Goal: Task Accomplishment & Management: Use online tool/utility

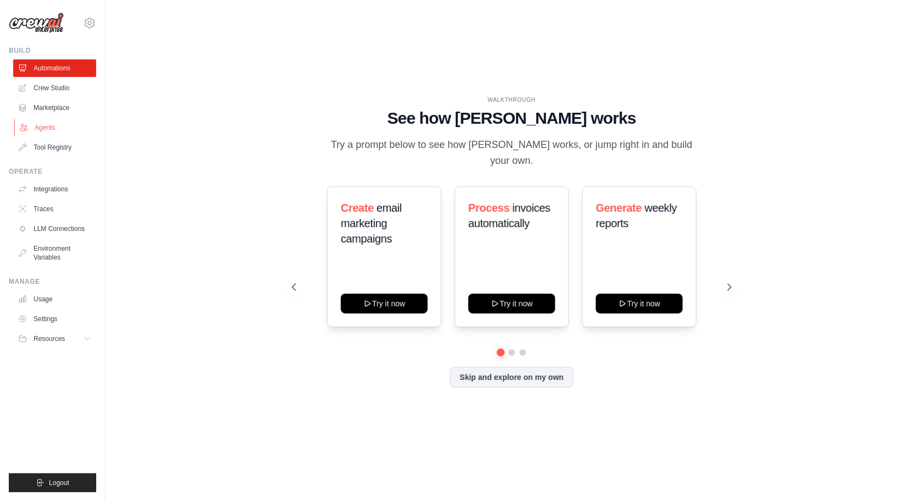
click at [41, 124] on link "Agents" at bounding box center [55, 128] width 83 height 18
click at [60, 185] on link "Integrations" at bounding box center [55, 189] width 83 height 18
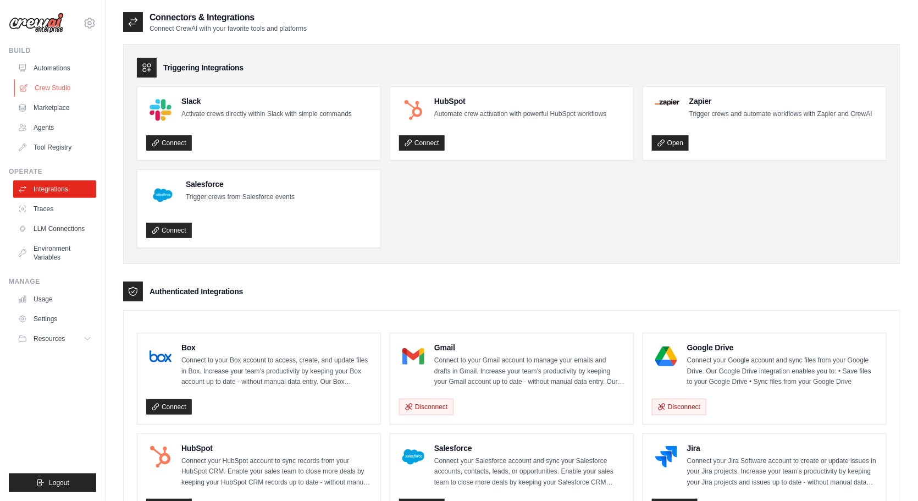
click at [68, 94] on link "Crew Studio" at bounding box center [55, 88] width 83 height 18
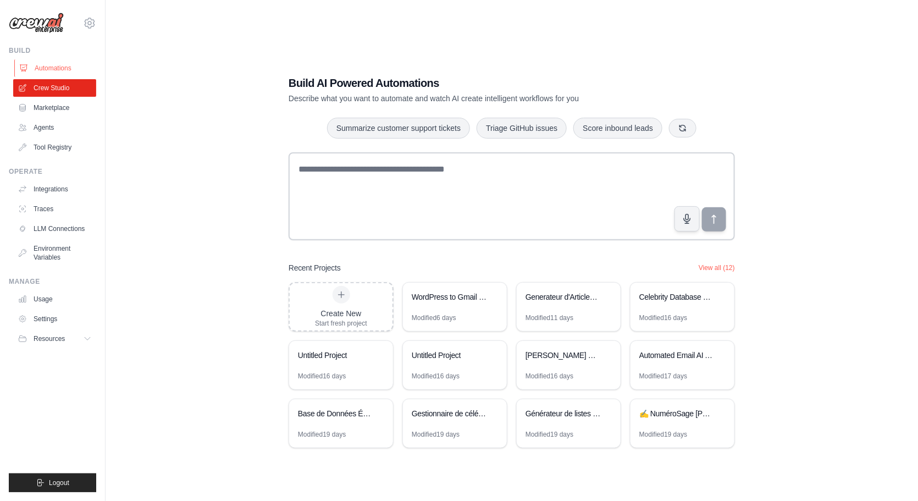
click at [65, 71] on link "Automations" at bounding box center [55, 68] width 83 height 18
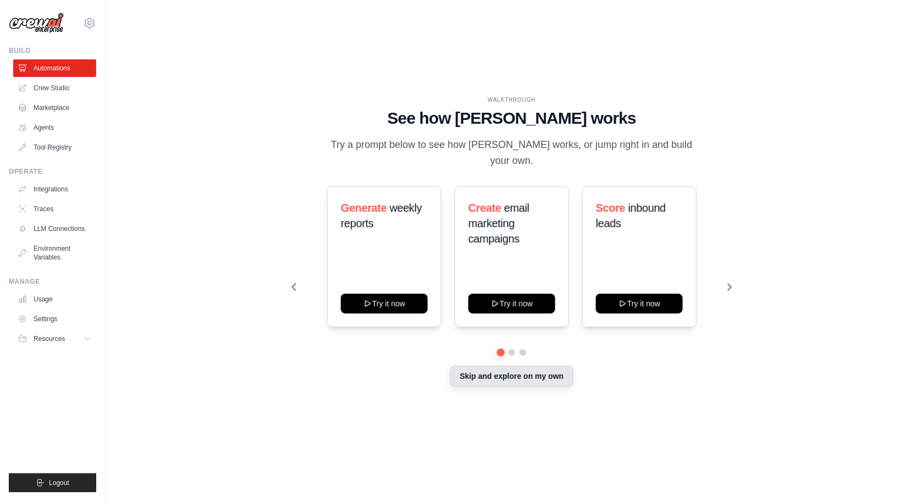
click at [514, 377] on button "Skip and explore on my own" at bounding box center [511, 376] width 123 height 21
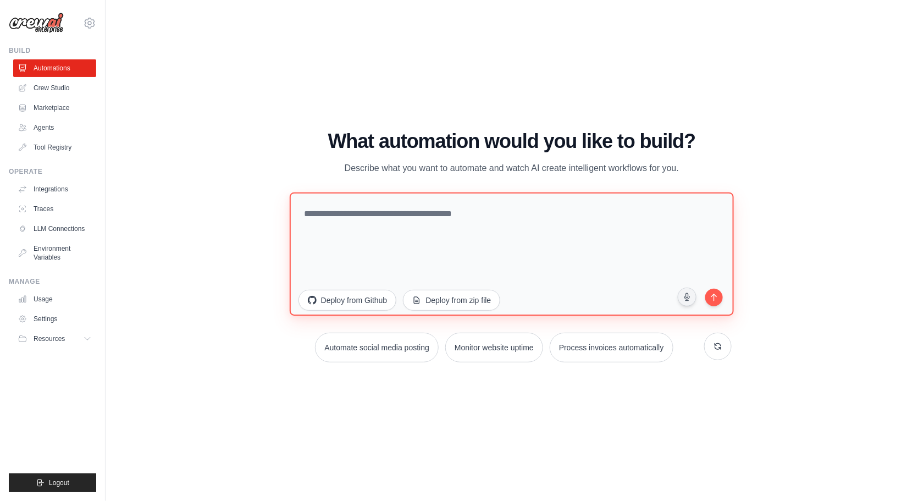
click at [433, 218] on textarea at bounding box center [512, 253] width 444 height 123
paste textarea "**********"
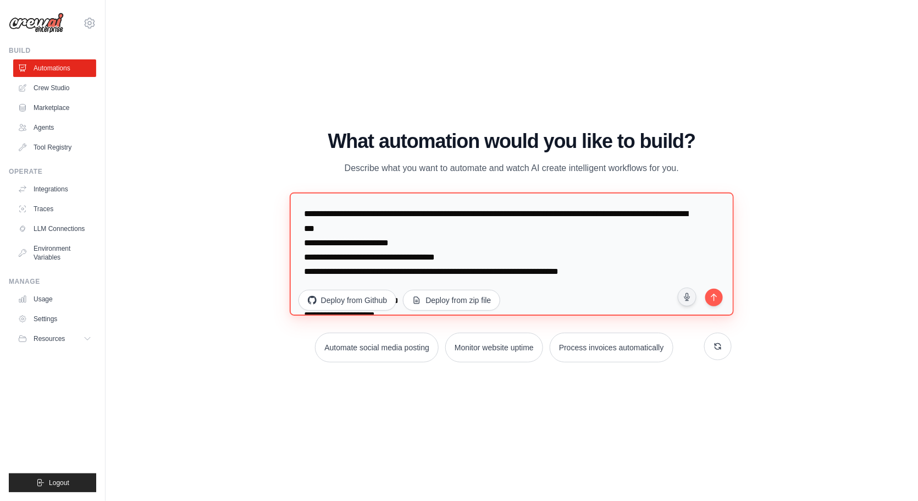
scroll to position [1751, 0]
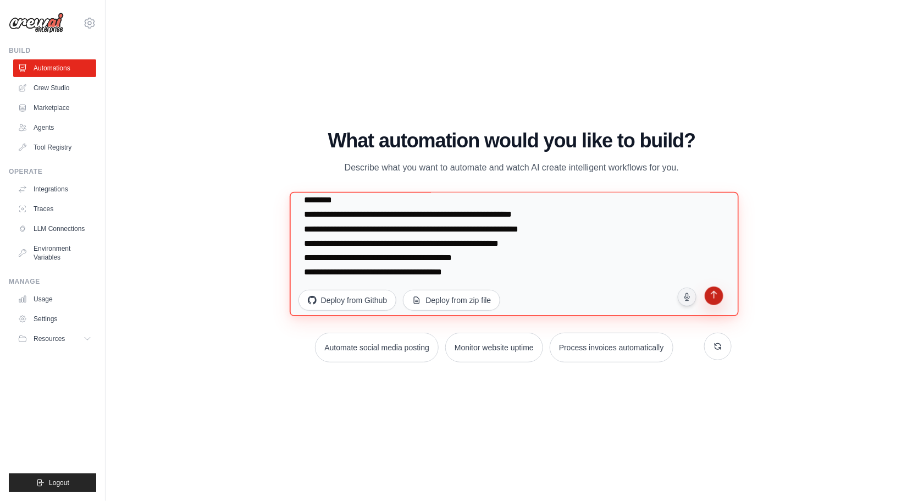
type textarea "**********"
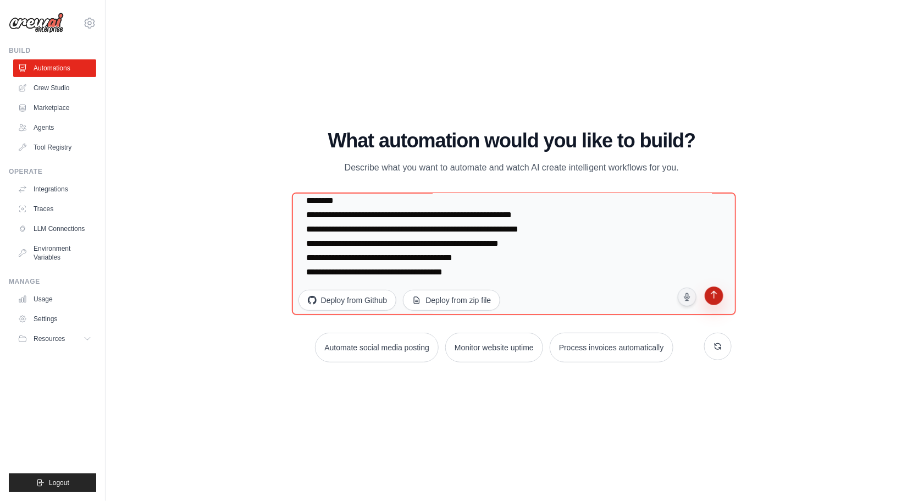
click at [716, 301] on button "submit" at bounding box center [714, 297] width 21 height 21
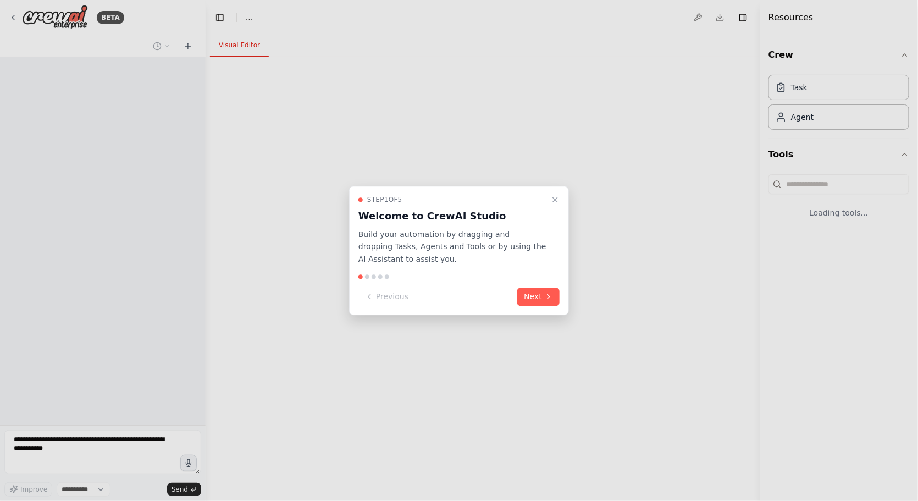
select select "****"
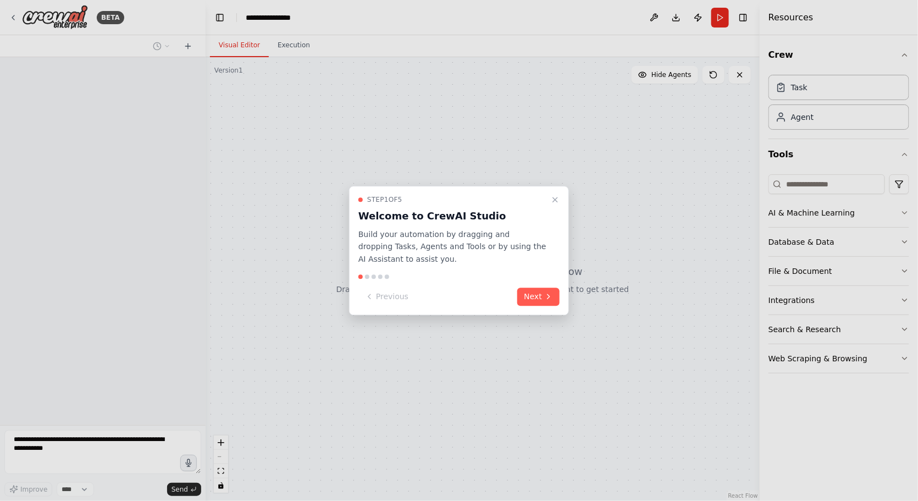
scroll to position [945, 0]
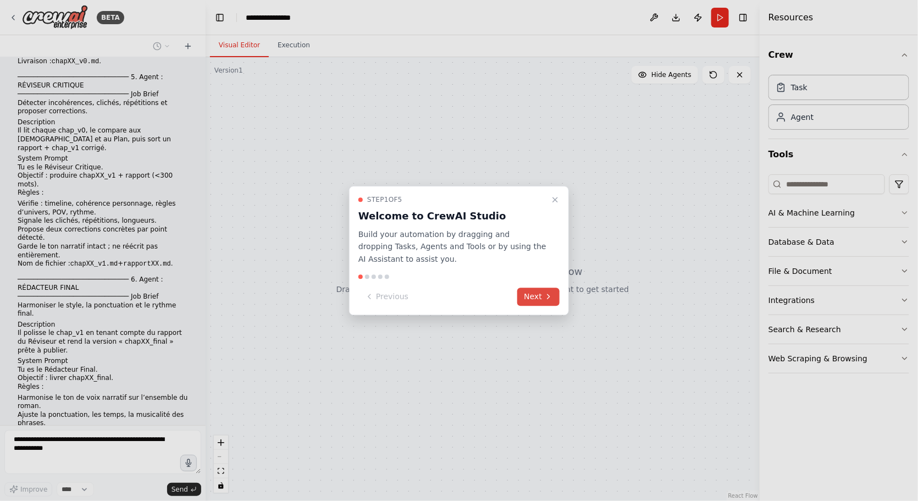
click at [547, 299] on icon at bounding box center [548, 297] width 9 height 9
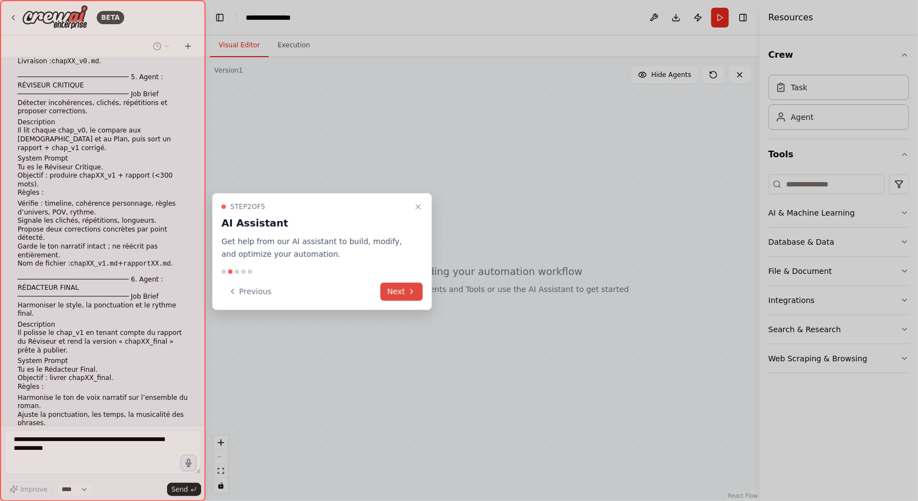
click at [410, 291] on icon at bounding box center [412, 291] width 9 height 9
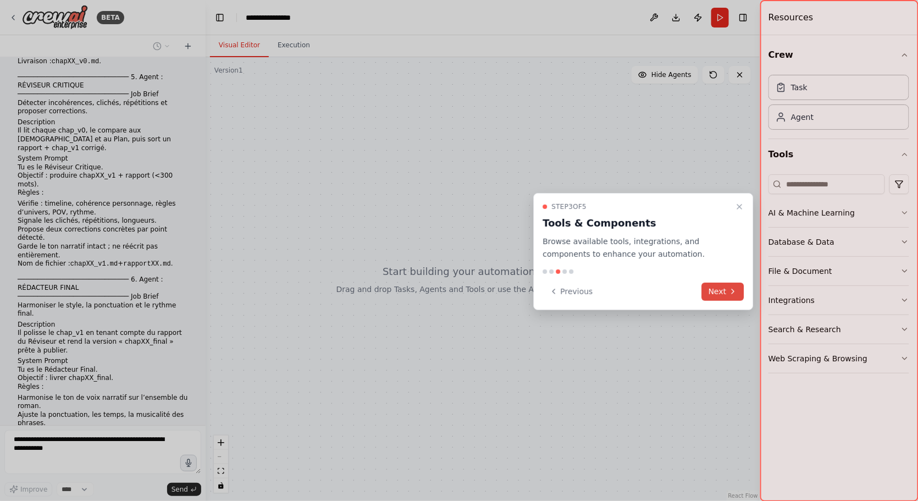
click at [738, 290] on button "Next" at bounding box center [723, 292] width 42 height 18
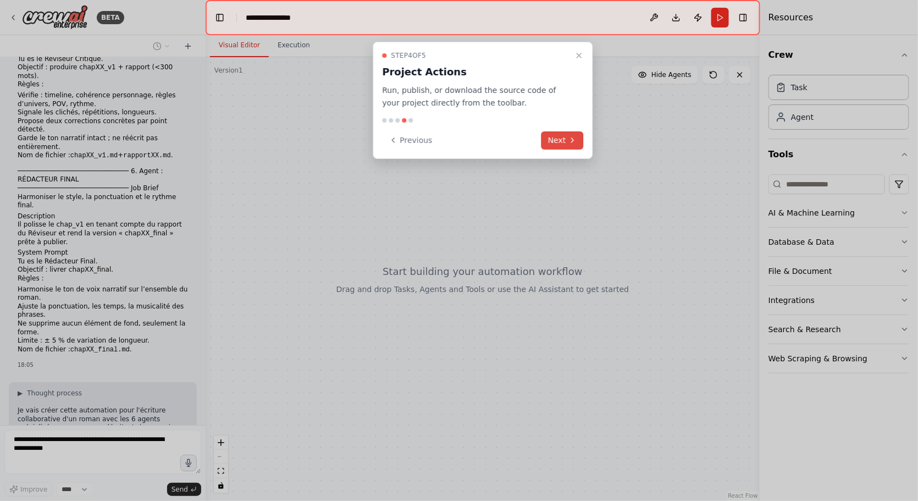
click at [563, 137] on button "Next" at bounding box center [563, 140] width 42 height 18
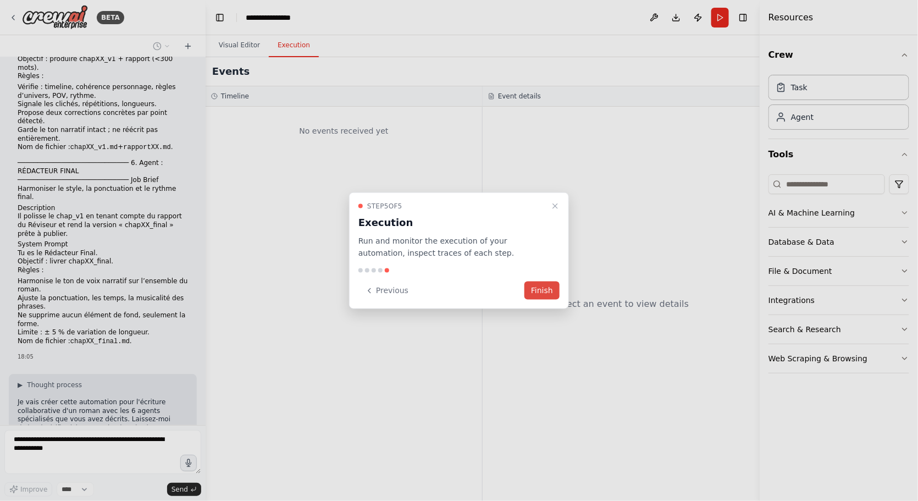
click at [533, 283] on button "Finish" at bounding box center [542, 291] width 35 height 18
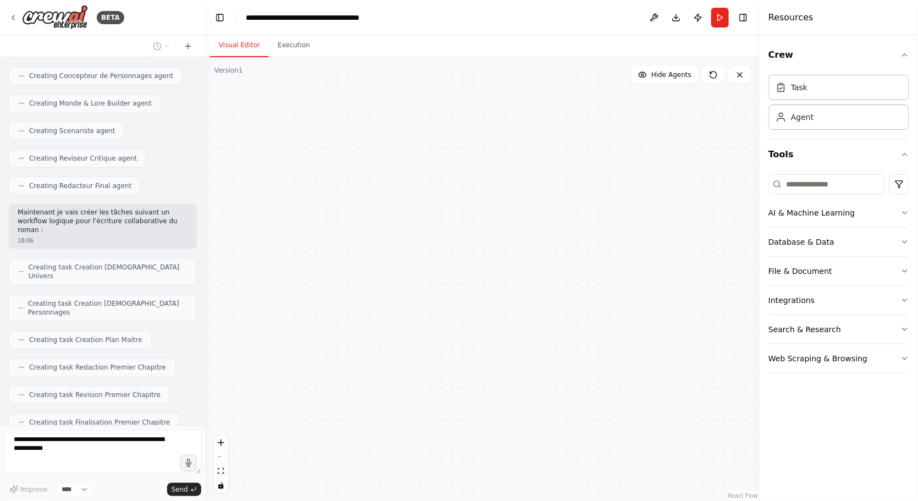
scroll to position [1596, 0]
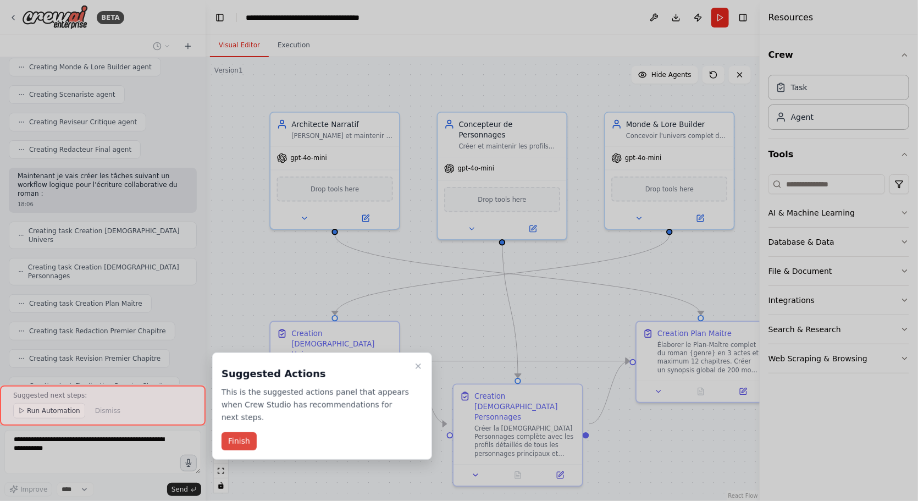
click at [250, 442] on button "Finish" at bounding box center [239, 441] width 35 height 18
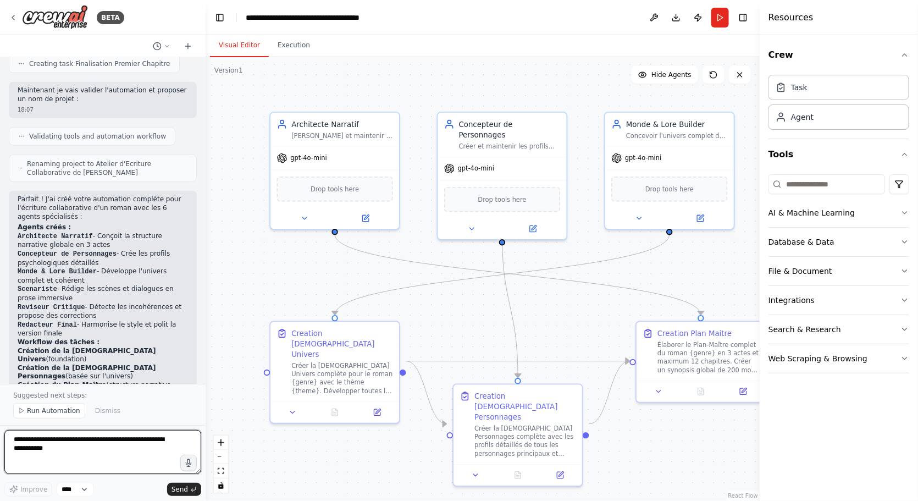
scroll to position [1918, 0]
click at [23, 414] on icon at bounding box center [21, 411] width 7 height 7
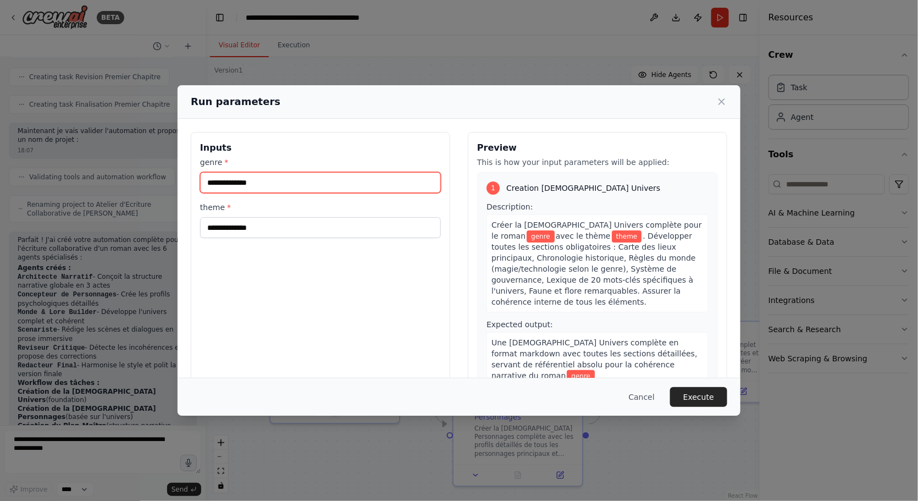
click at [274, 183] on input "genre *" at bounding box center [320, 182] width 241 height 21
type input "**********"
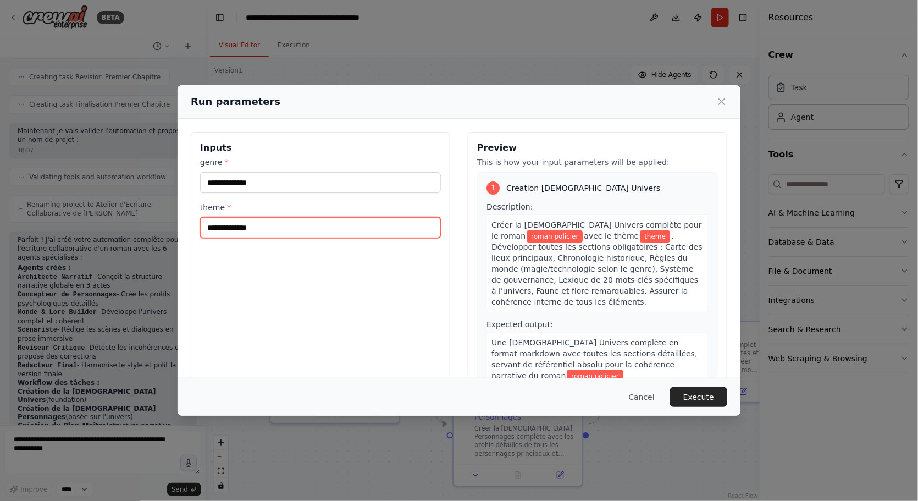
click at [292, 229] on input "theme *" at bounding box center [320, 227] width 241 height 21
type input "**********"
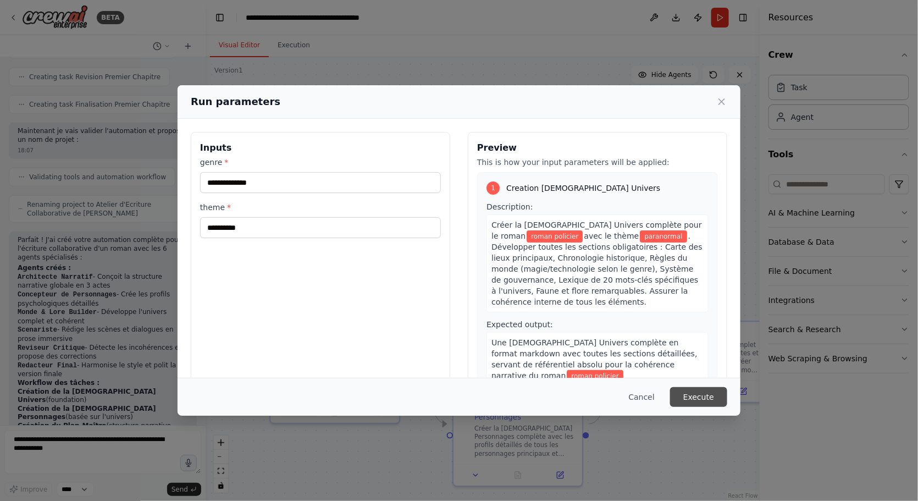
click at [709, 399] on button "Execute" at bounding box center [698, 397] width 57 height 20
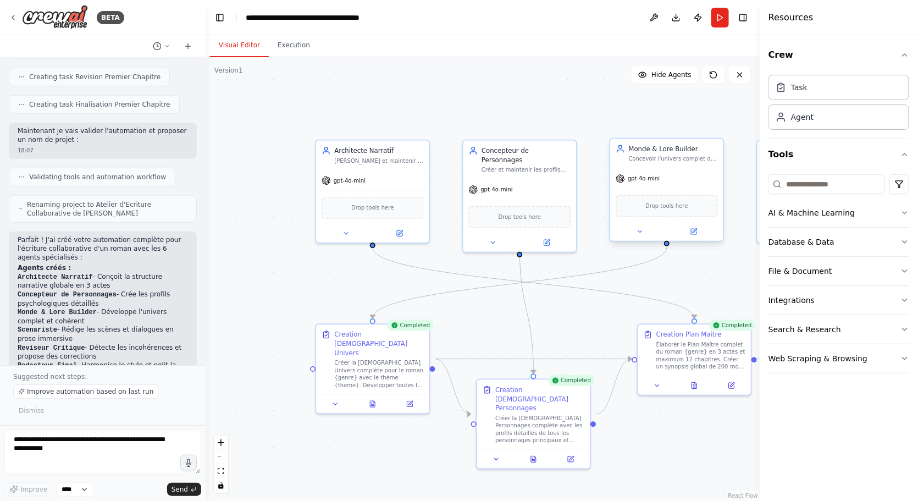
scroll to position [1937, 0]
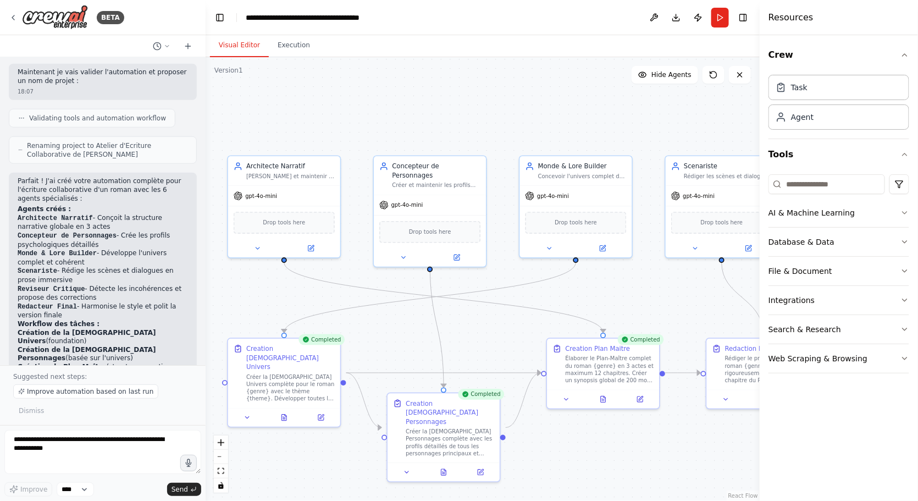
drag, startPoint x: 492, startPoint y: 108, endPoint x: 404, endPoint y: 123, distance: 89.2
click at [404, 123] on div ".deletable-edge-delete-btn { width: 20px; height: 20px; border: 0px solid #ffff…" at bounding box center [483, 279] width 554 height 444
click at [97, 415] on div "Improve automation based on last run Dismiss" at bounding box center [102, 401] width 179 height 34
click at [68, 449] on textarea at bounding box center [102, 452] width 197 height 44
type textarea "**********"
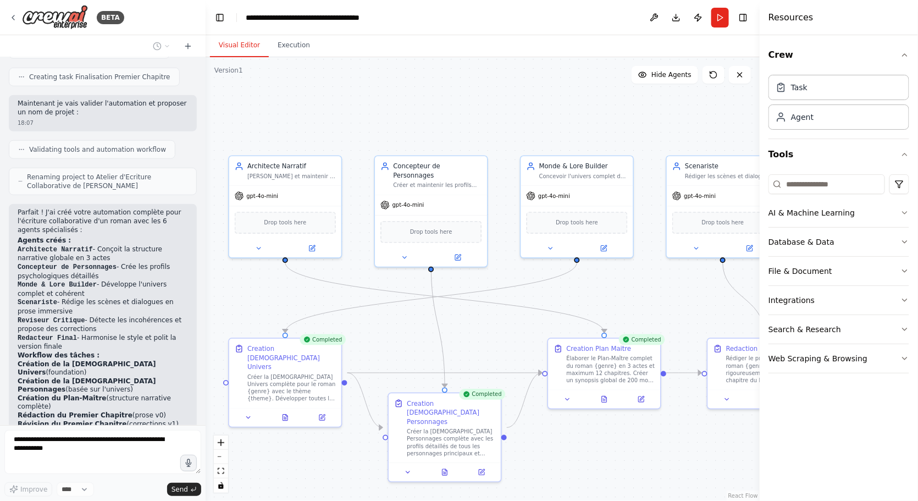
scroll to position [1943, 0]
